Goal: Navigation & Orientation: Find specific page/section

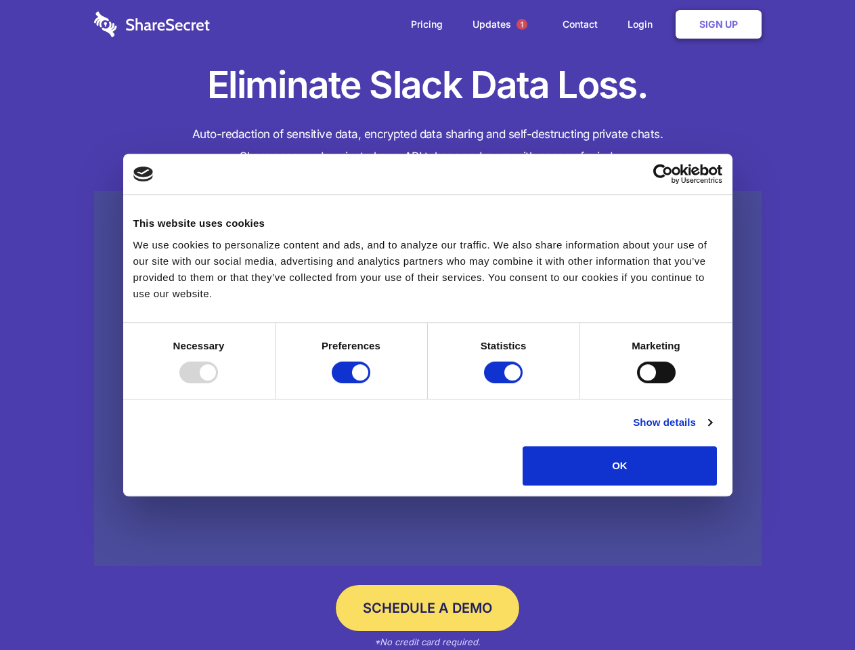
click at [218, 383] on div at bounding box center [198, 373] width 39 height 22
click at [370, 383] on input "Preferences" at bounding box center [351, 373] width 39 height 22
checkbox input "false"
click at [505, 383] on input "Statistics" at bounding box center [503, 373] width 39 height 22
checkbox input "false"
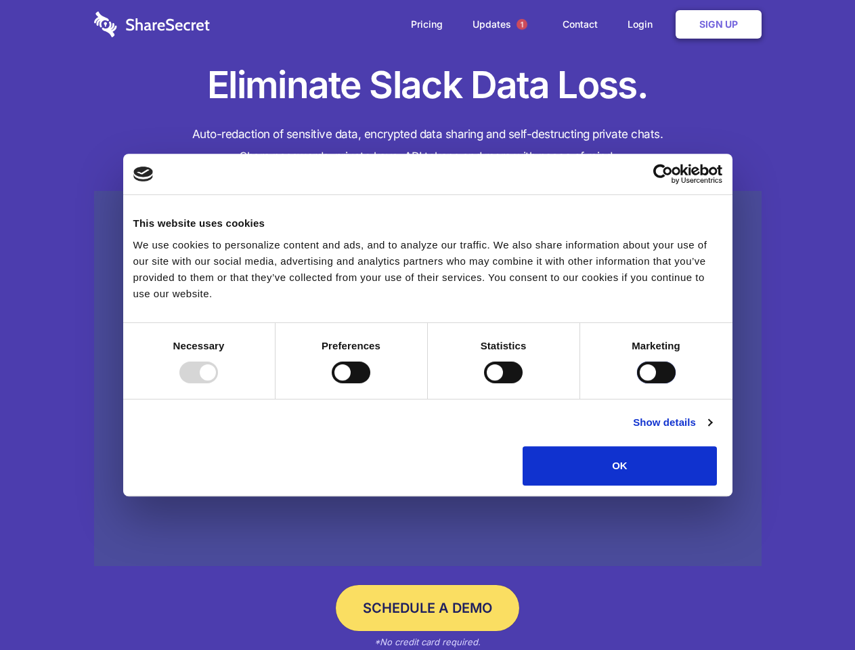
click at [637, 383] on input "Marketing" at bounding box center [656, 373] width 39 height 22
checkbox input "true"
click at [712, 431] on link "Show details" at bounding box center [672, 422] width 79 height 16
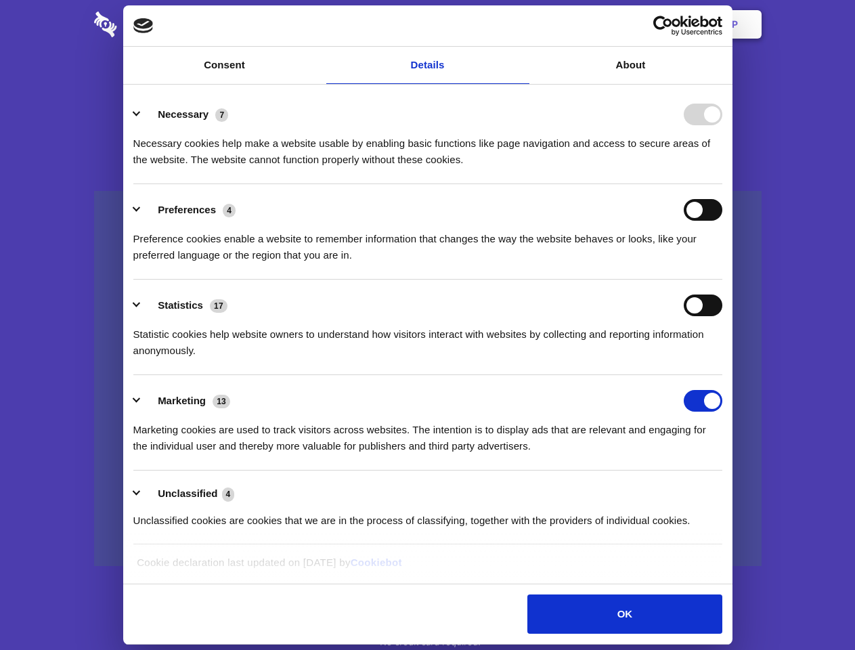
click at [722, 184] on li "Necessary 7 Necessary cookies help make a website usable by enabling basic func…" at bounding box center [427, 136] width 589 height 95
click at [521, 24] on span "1" at bounding box center [522, 24] width 11 height 11
